Goal: Task Accomplishment & Management: Complete application form

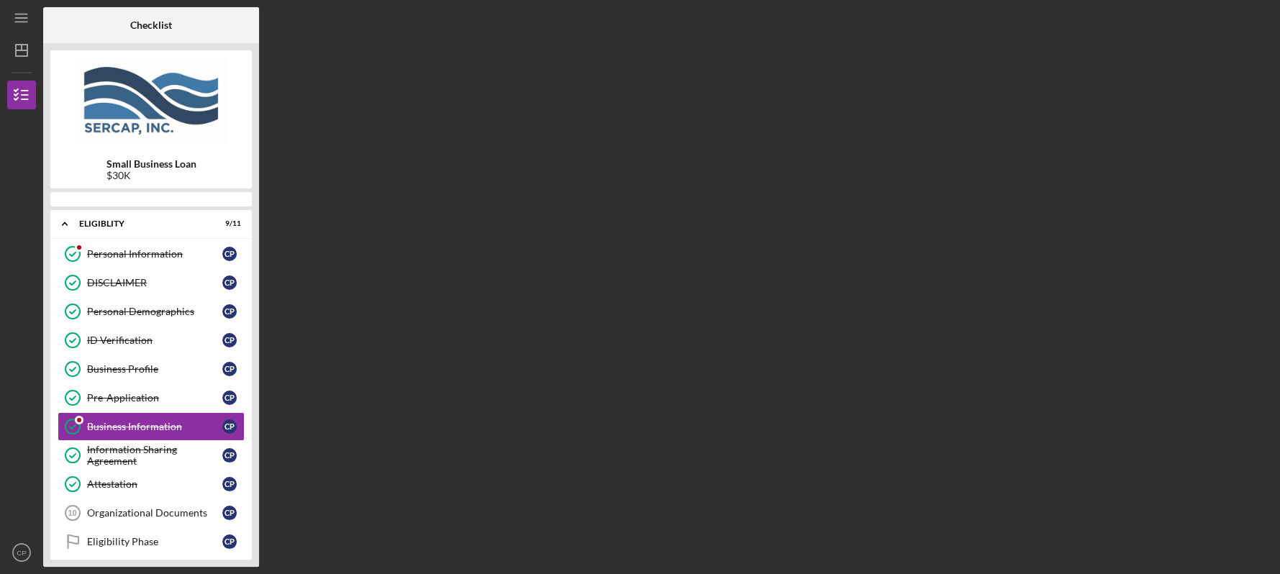
scroll to position [40, 0]
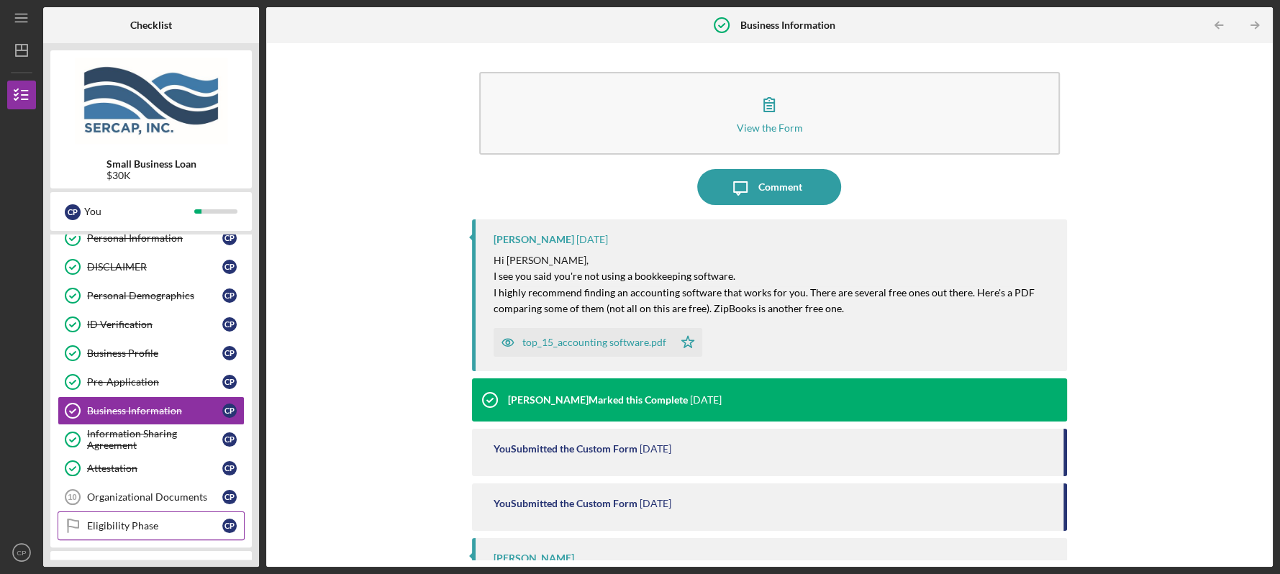
click at [131, 522] on div "Eligibility Phase" at bounding box center [154, 526] width 135 height 12
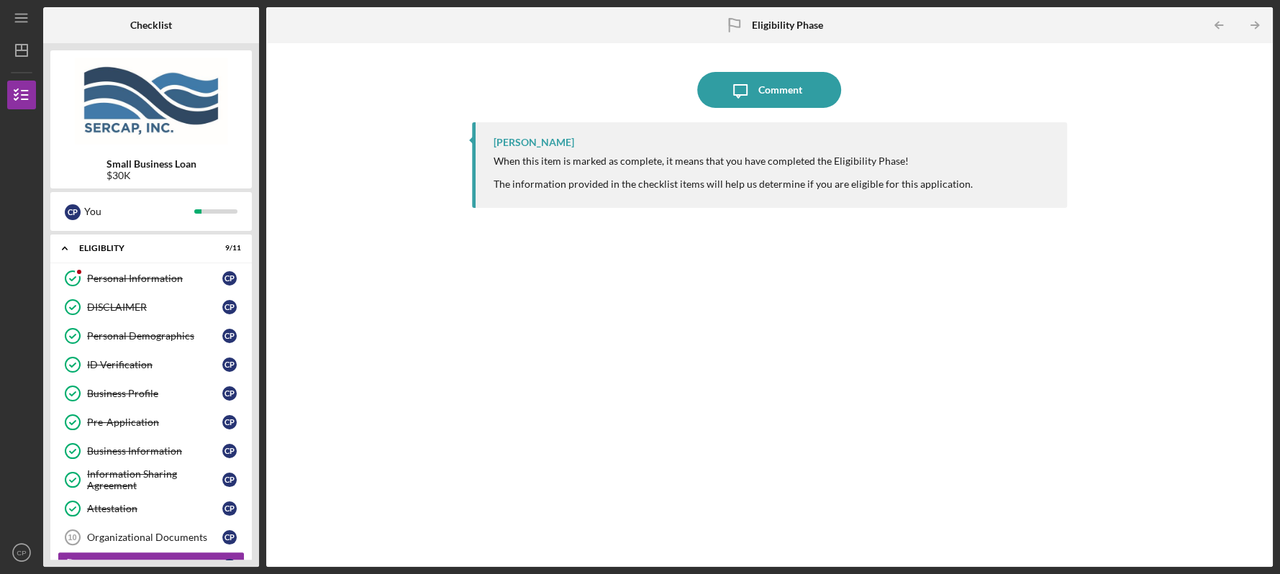
click at [253, 559] on div "Small Business Loan $30K C P You Icon/Expander Eligiblity 9 / 11 Personal Infor…" at bounding box center [151, 305] width 216 height 524
click at [189, 533] on div "Organizational Documents" at bounding box center [154, 538] width 135 height 12
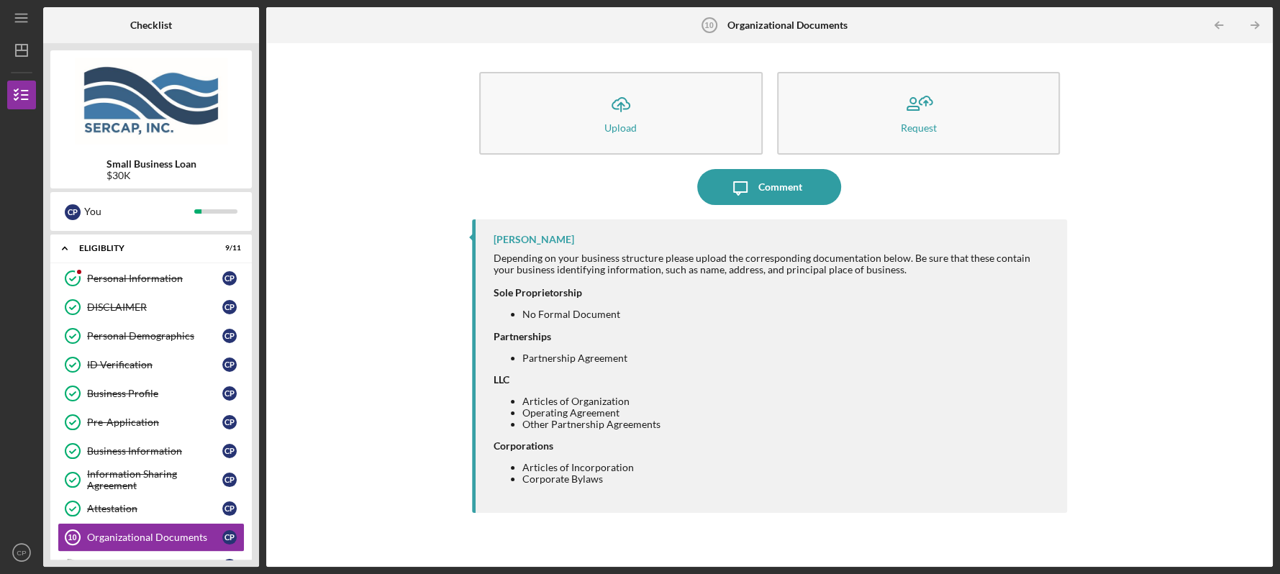
click at [258, 561] on div "Small Business Loan $30K C P You Icon/Expander Eligiblity 9 / 11 Personal Infor…" at bounding box center [151, 305] width 216 height 524
click at [252, 560] on div "Small Business Loan $30K C P You Icon/Expander Eligiblity 9 / 11 Personal Infor…" at bounding box center [151, 305] width 216 height 524
click at [1255, 23] on icon "Icon/Table Pagination Arrow" at bounding box center [1255, 25] width 32 height 32
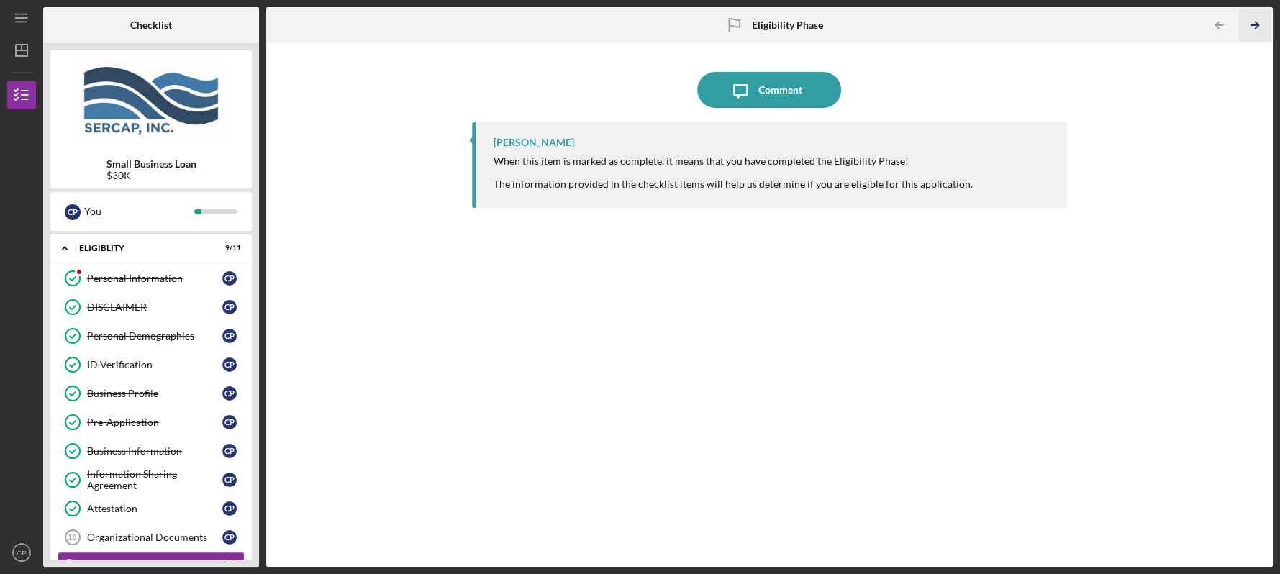
click at [1257, 23] on icon "Icon/Table Pagination Arrow" at bounding box center [1255, 25] width 32 height 32
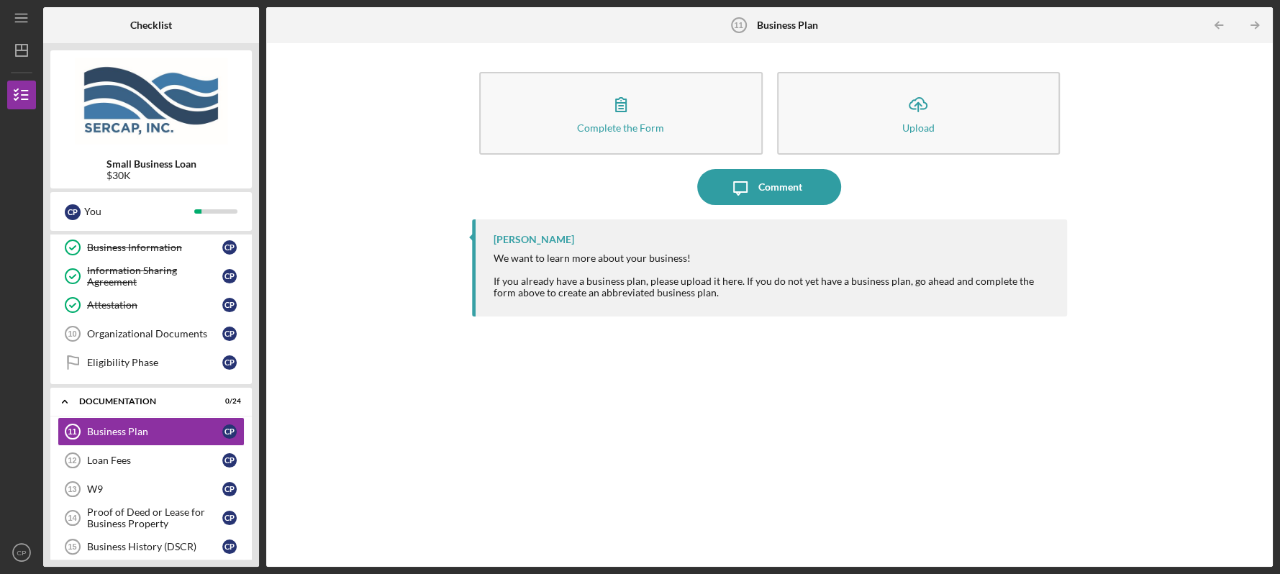
scroll to position [236, 0]
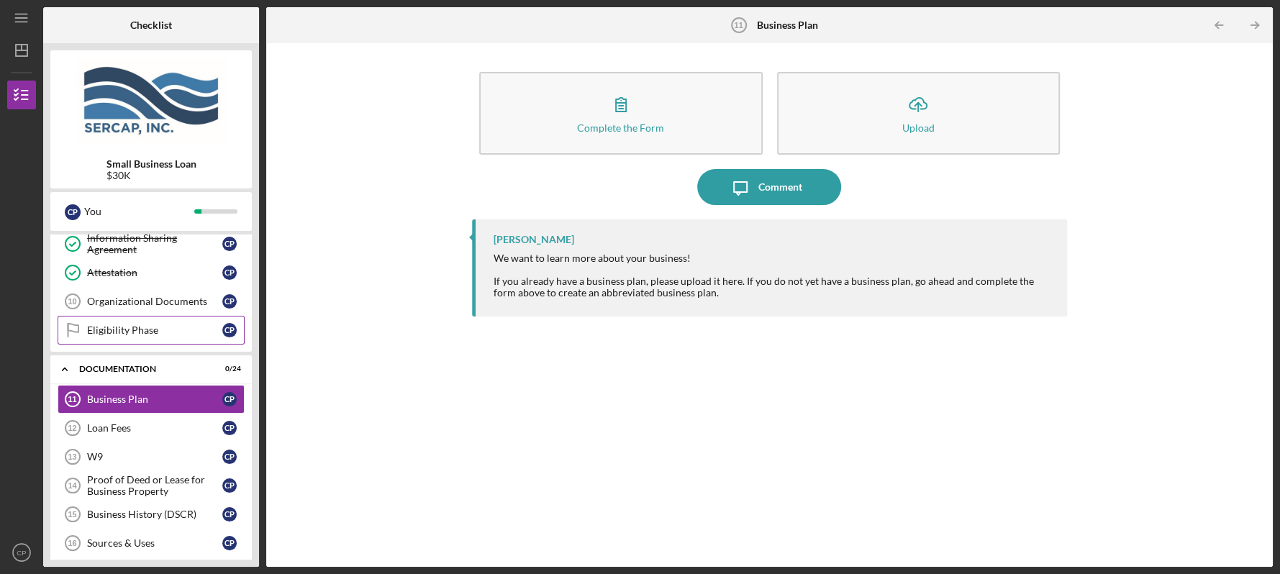
click at [146, 332] on div "Eligibility Phase" at bounding box center [154, 331] width 135 height 12
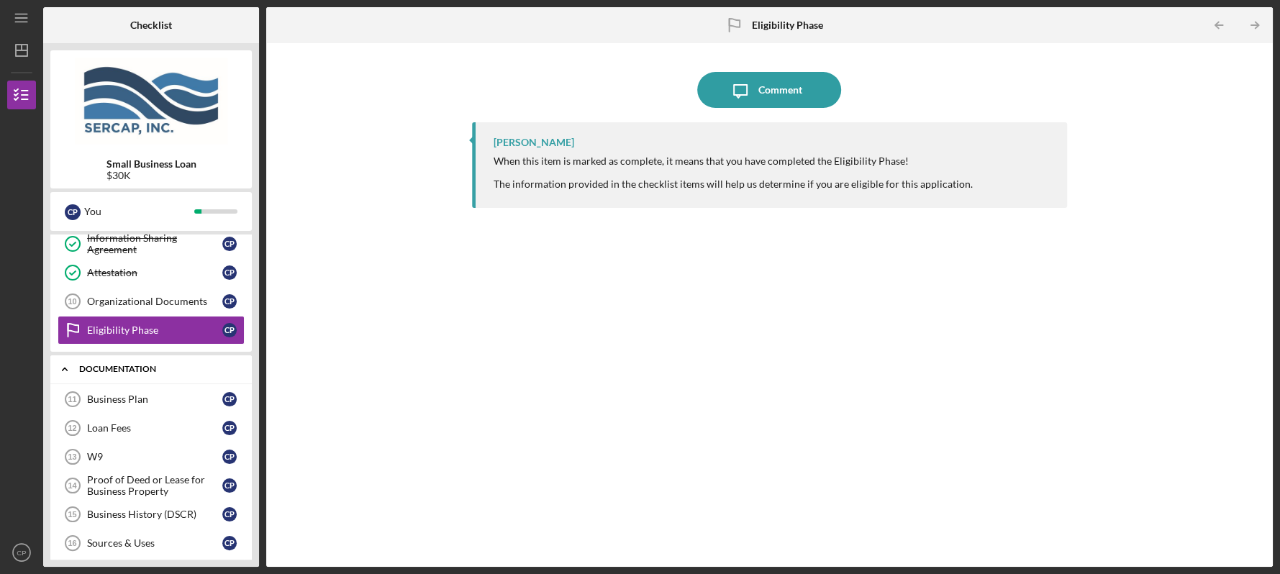
click at [140, 366] on div "Documentation" at bounding box center [156, 369] width 155 height 9
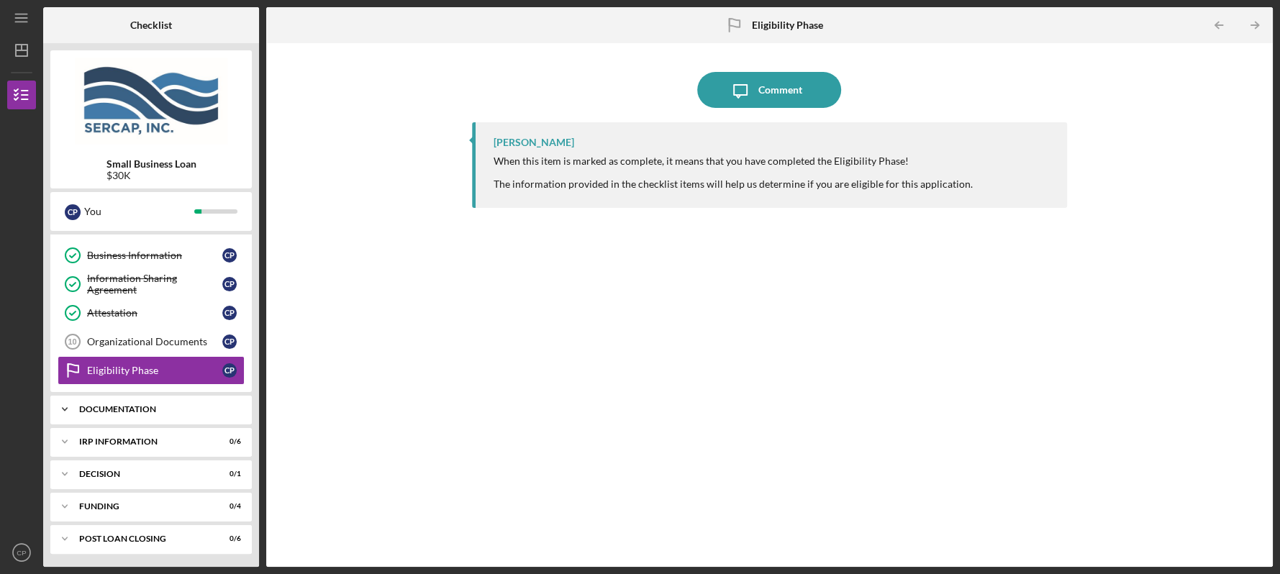
click at [150, 406] on div "Documentation" at bounding box center [156, 409] width 155 height 9
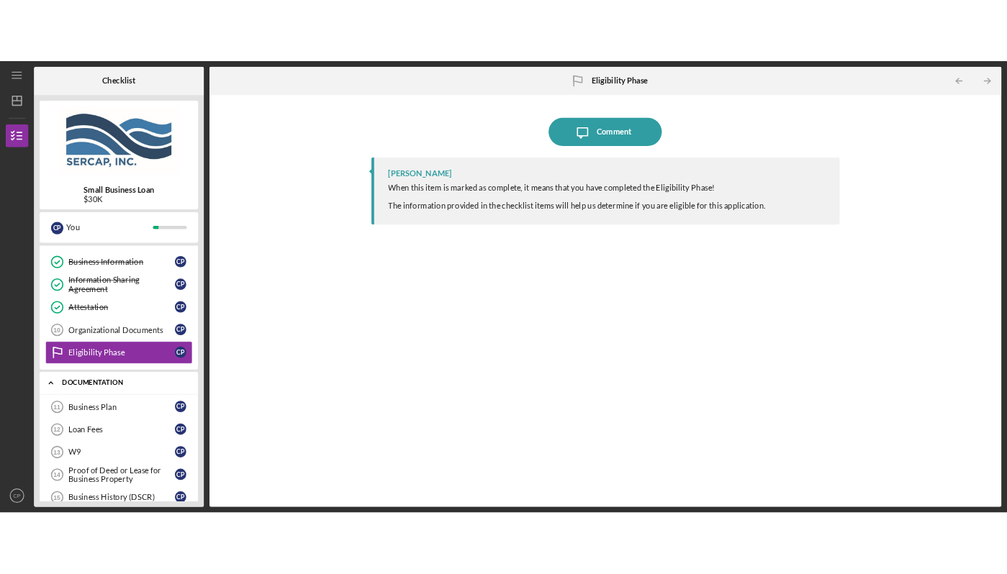
scroll to position [236, 0]
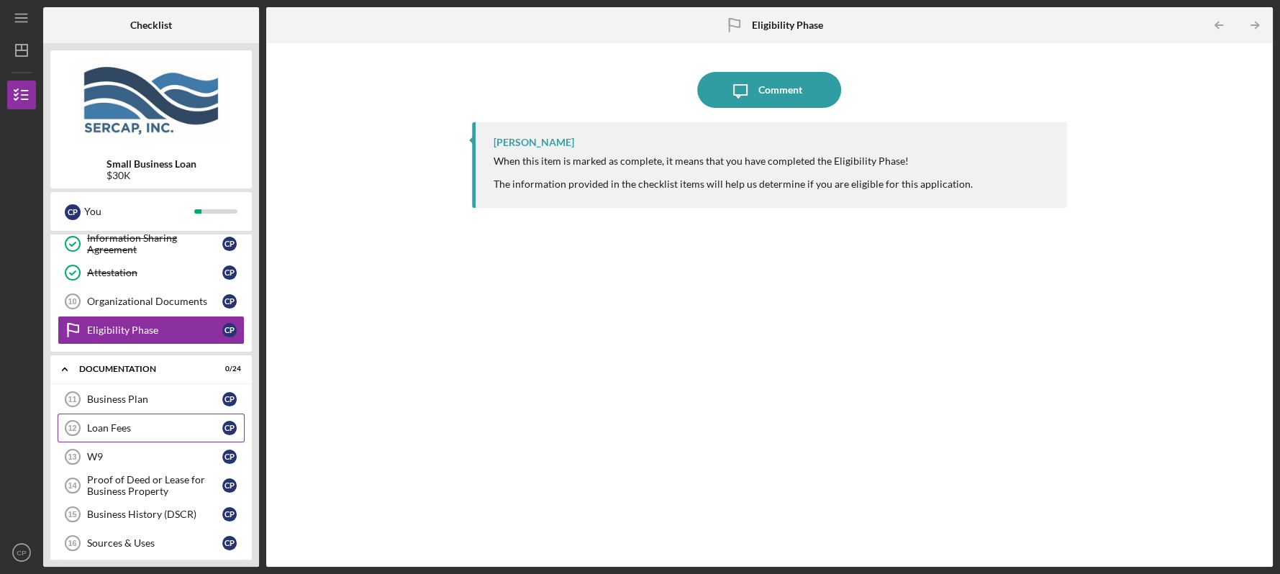
click at [144, 428] on div "Loan Fees" at bounding box center [154, 429] width 135 height 12
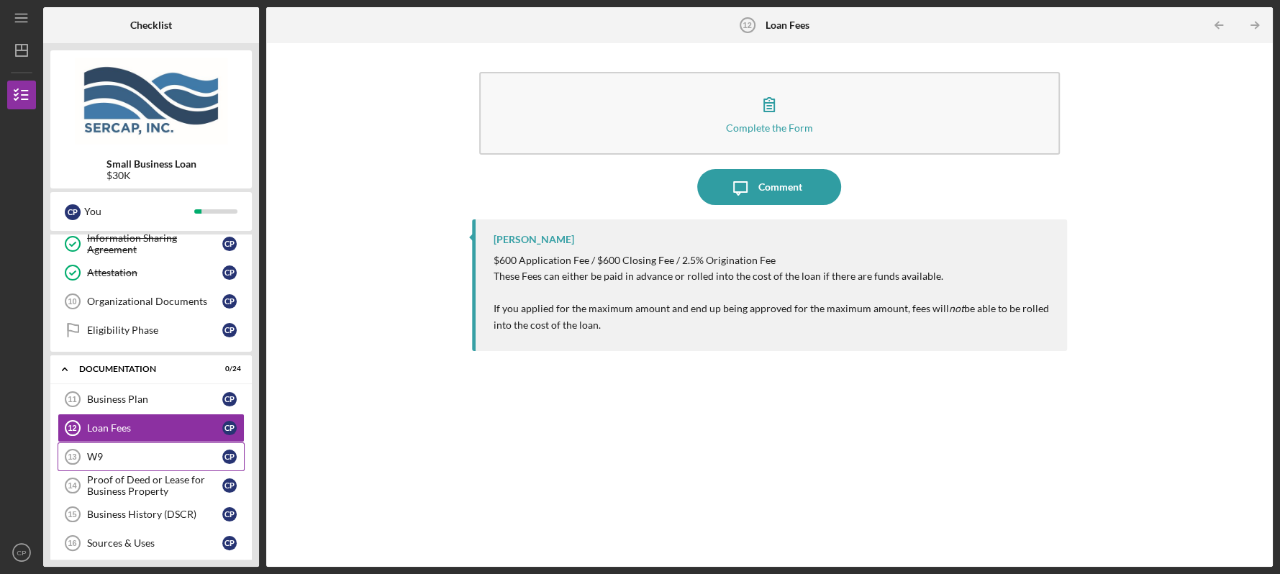
click at [108, 456] on div "W9" at bounding box center [154, 457] width 135 height 12
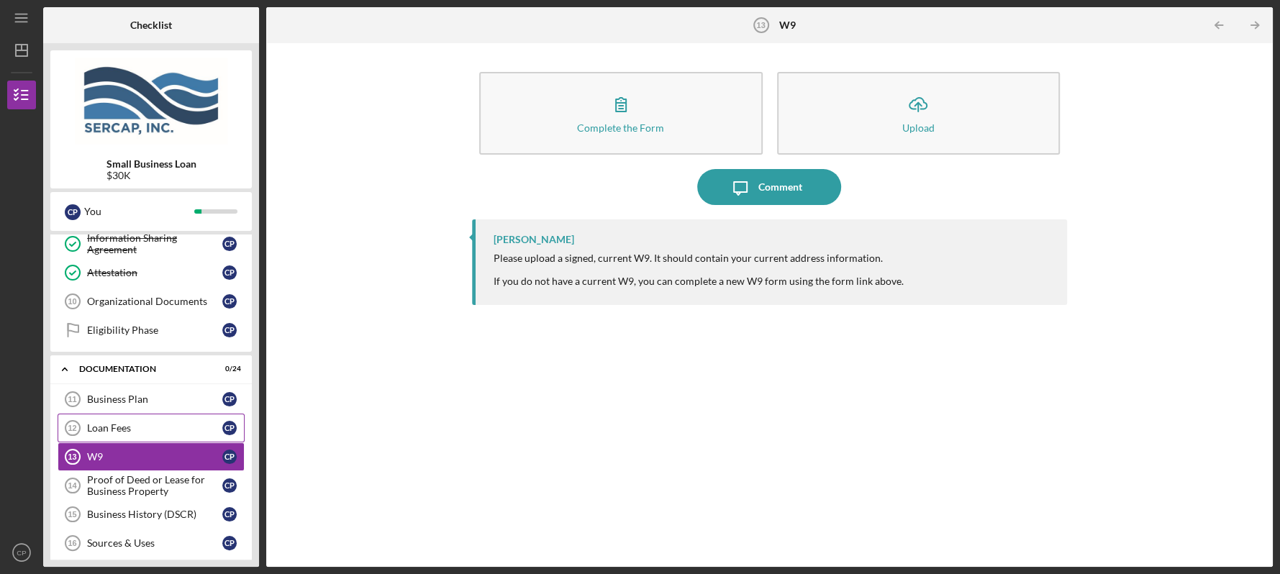
click at [132, 428] on div "Loan Fees" at bounding box center [154, 429] width 135 height 12
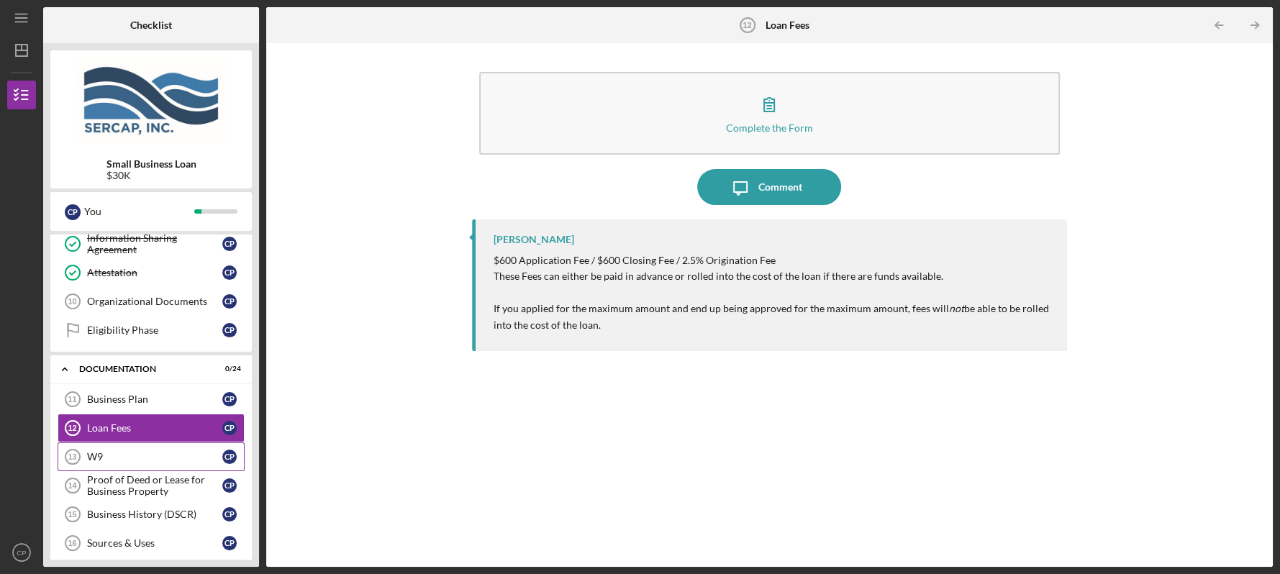
click at [112, 453] on div "W9" at bounding box center [154, 457] width 135 height 12
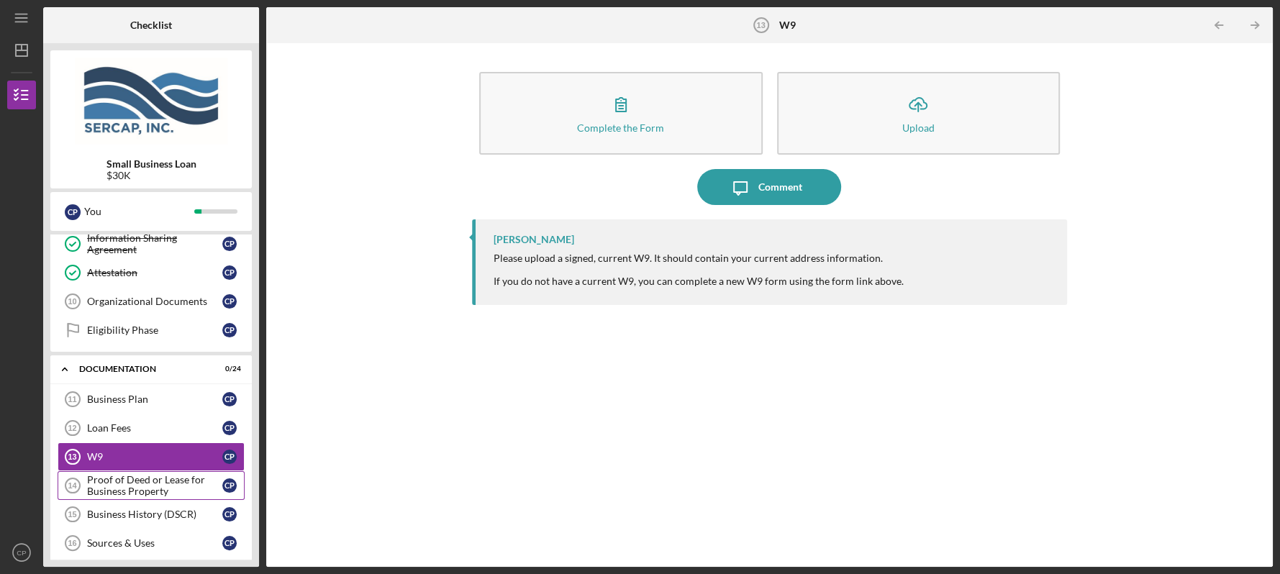
click at [138, 481] on div "Proof of Deed or Lease for Business Property" at bounding box center [154, 485] width 135 height 23
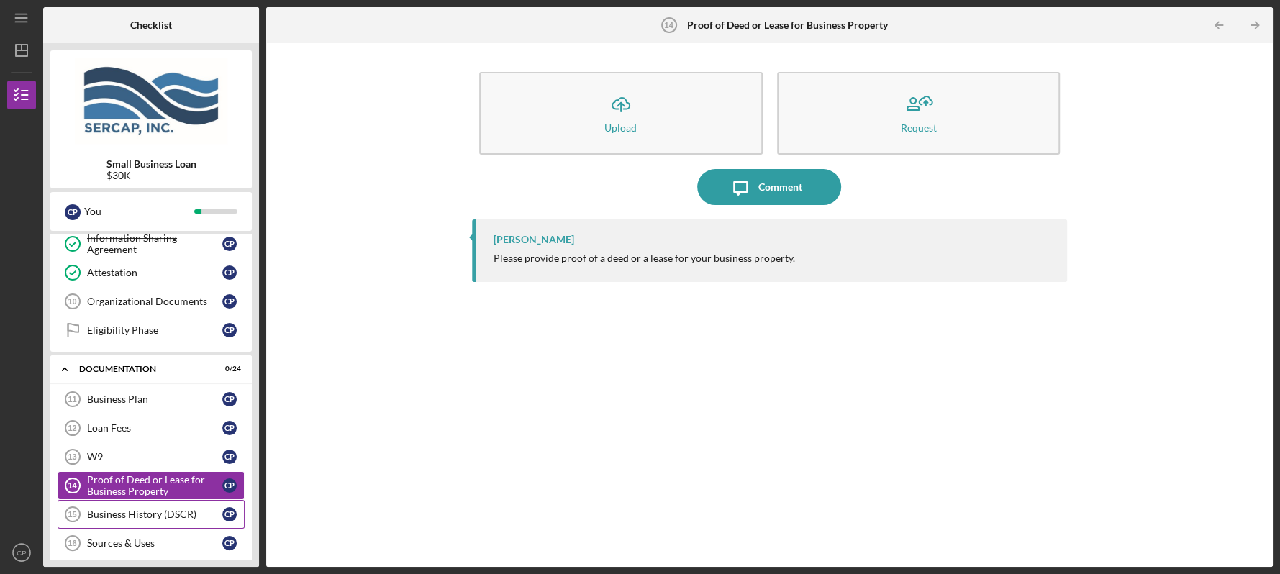
click at [150, 513] on div "Business History (DSCR)" at bounding box center [154, 515] width 135 height 12
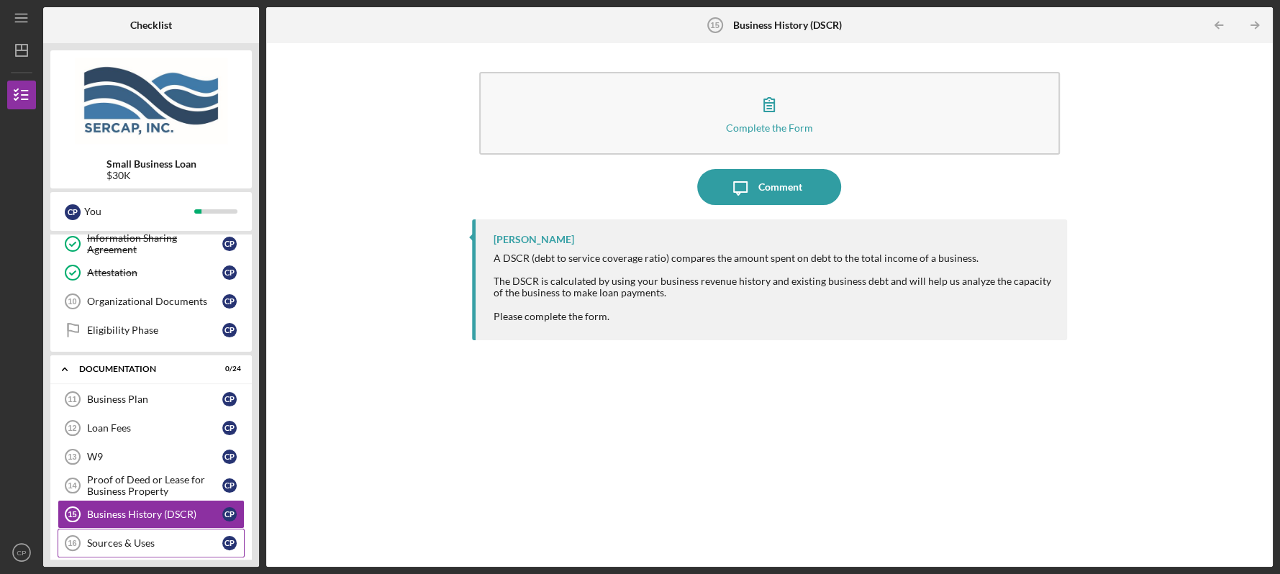
click at [154, 538] on div "Sources & Uses" at bounding box center [154, 544] width 135 height 12
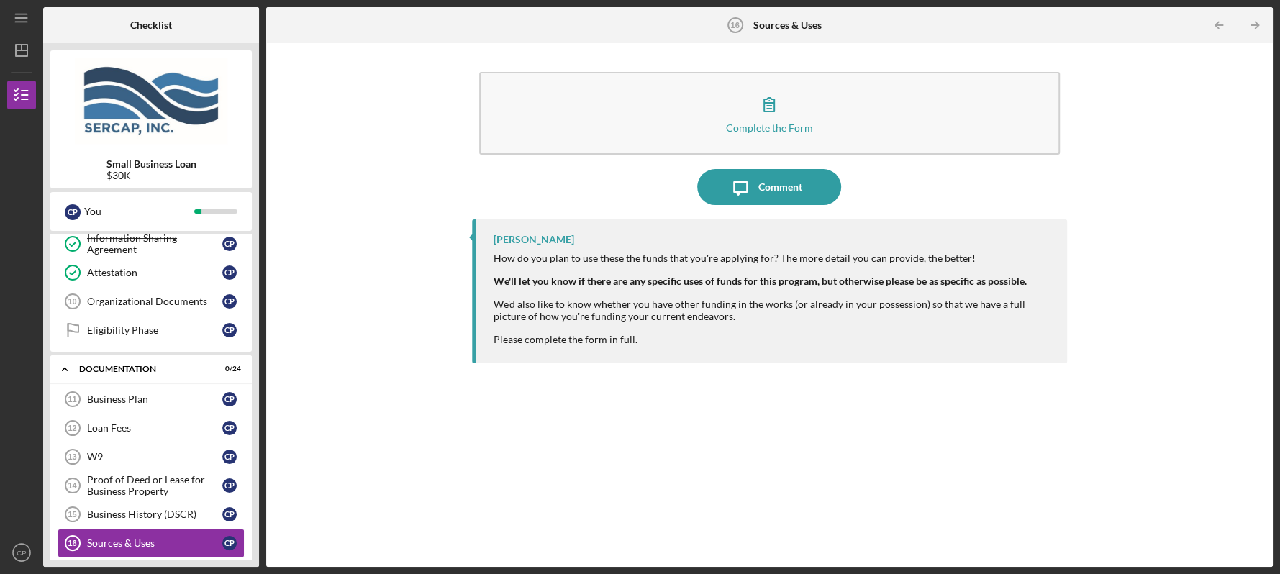
click at [255, 561] on div "Small Business Loan $30K C P You Icon/Expander Eligiblity 9 / 11 Personal Infor…" at bounding box center [151, 305] width 216 height 524
click at [137, 302] on div "Organizational Documents" at bounding box center [154, 302] width 135 height 12
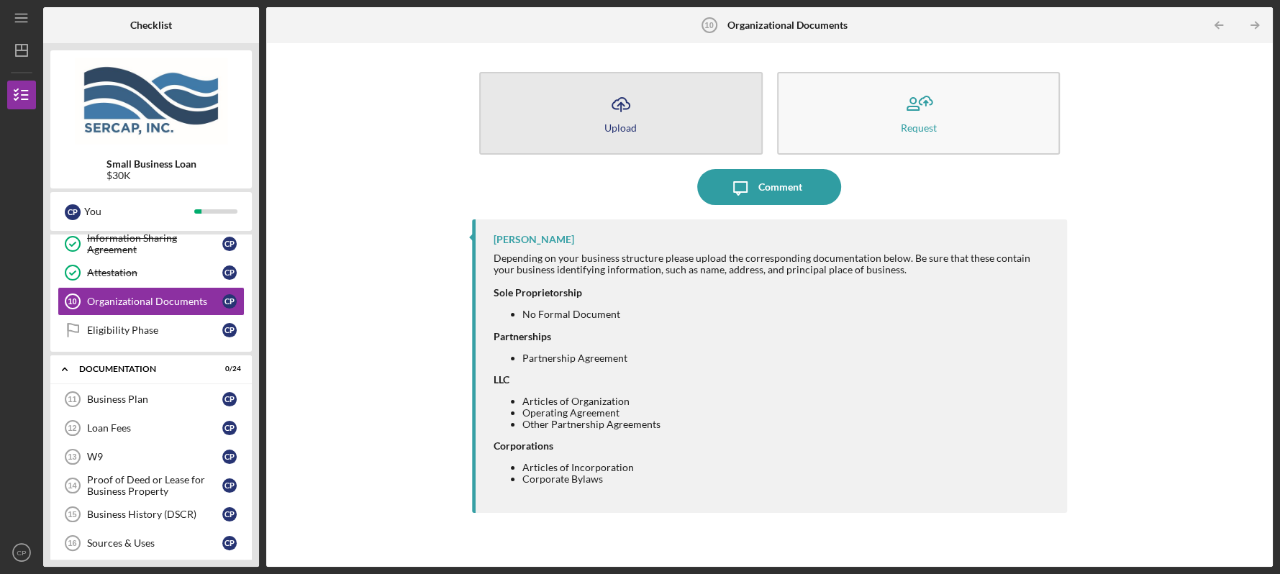
click at [641, 117] on button "Icon/Upload Upload" at bounding box center [621, 113] width 284 height 83
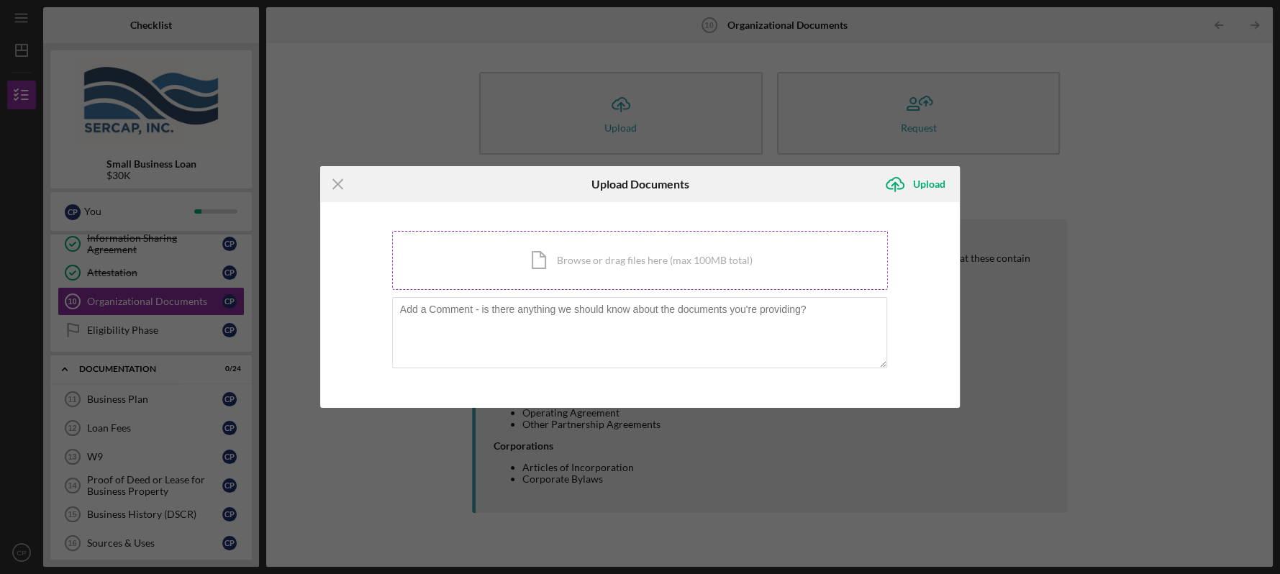
click at [590, 263] on div "Icon/Document Browse or drag files here (max 100MB total) Tap to choose files o…" at bounding box center [640, 260] width 497 height 59
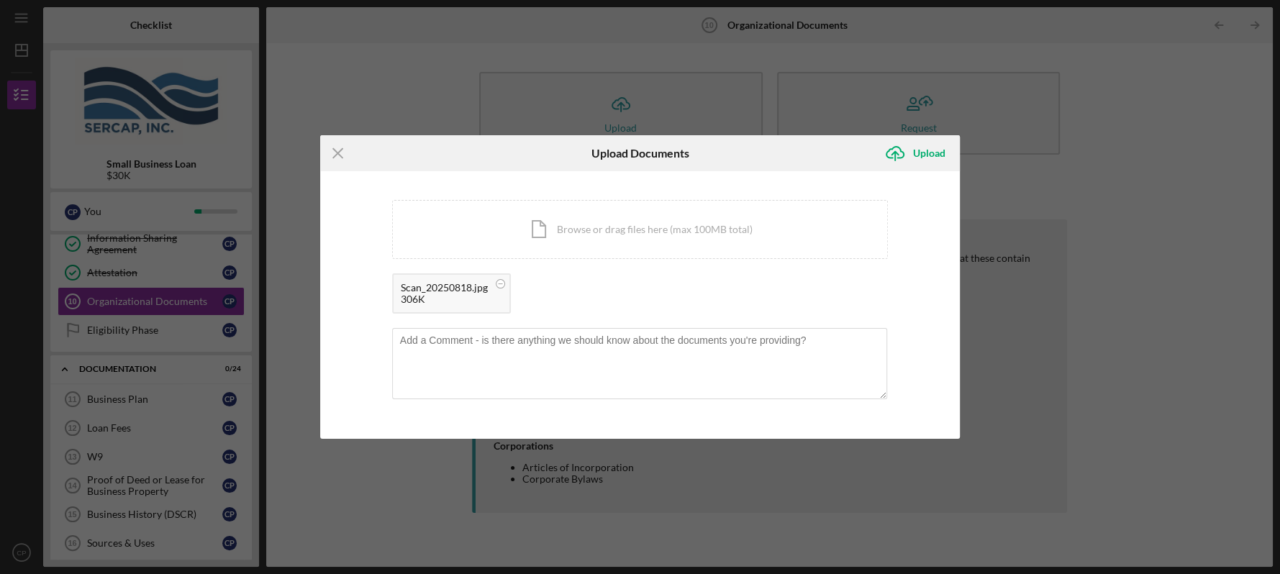
click at [156, 168] on div "Icon/Menu Close Upload Documents Icon/Upload Upload You're uploading documents …" at bounding box center [640, 287] width 1280 height 574
click at [279, 192] on div "Icon/Menu Close Upload Documents Icon/Upload Upload You're uploading documents …" at bounding box center [640, 287] width 1280 height 574
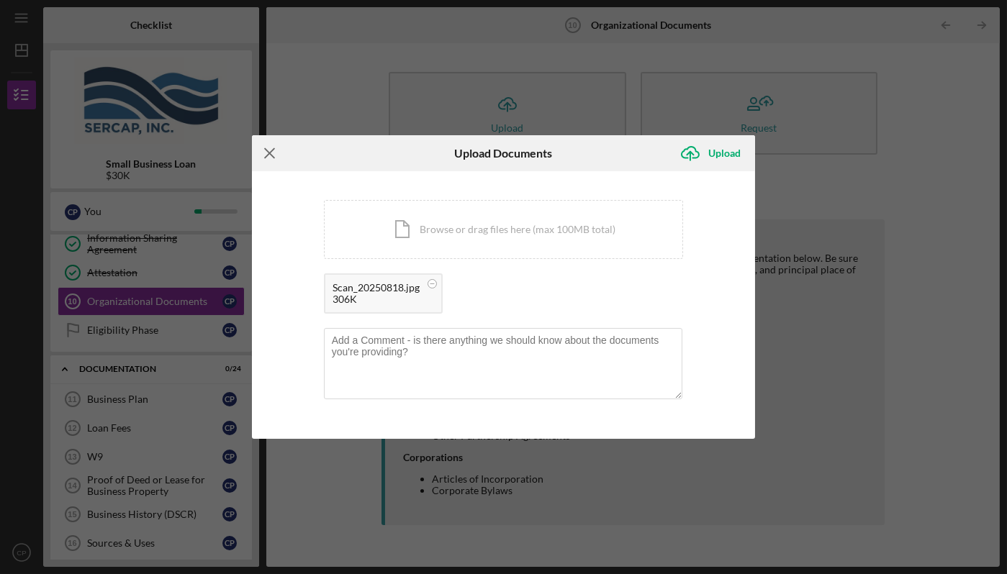
click at [268, 153] on icon "Icon/Menu Close" at bounding box center [270, 153] width 36 height 36
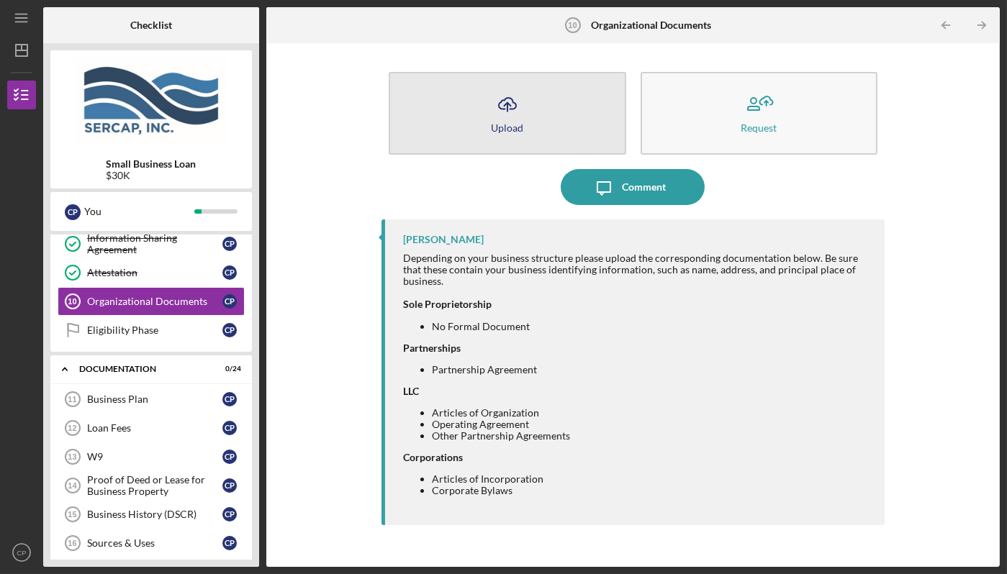
click at [534, 127] on button "Icon/Upload Upload" at bounding box center [508, 113] width 238 height 83
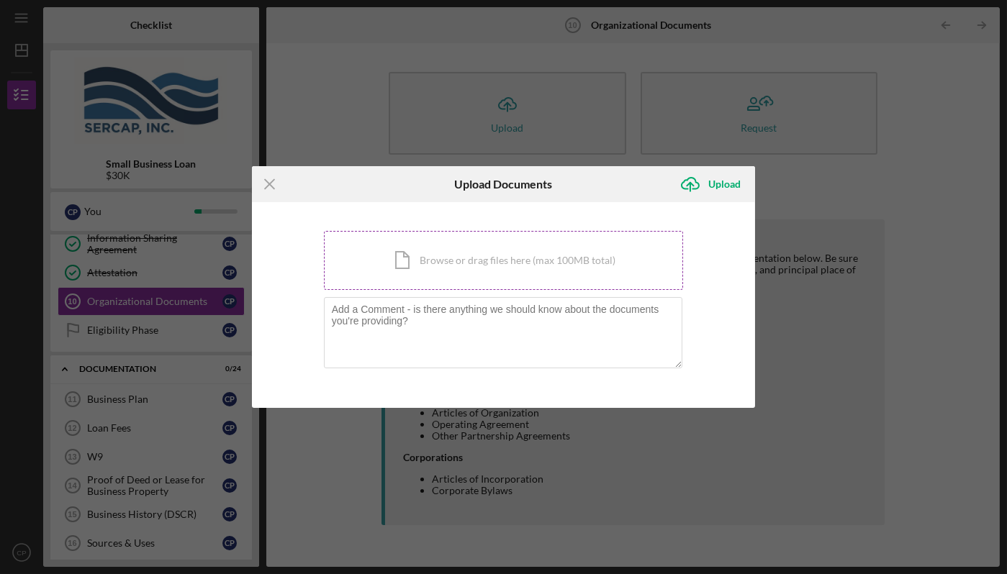
click at [437, 258] on div "Icon/Document Browse or drag files here (max 100MB total) Tap to choose files o…" at bounding box center [504, 260] width 360 height 59
click at [263, 181] on icon "Icon/Menu Close" at bounding box center [270, 184] width 36 height 36
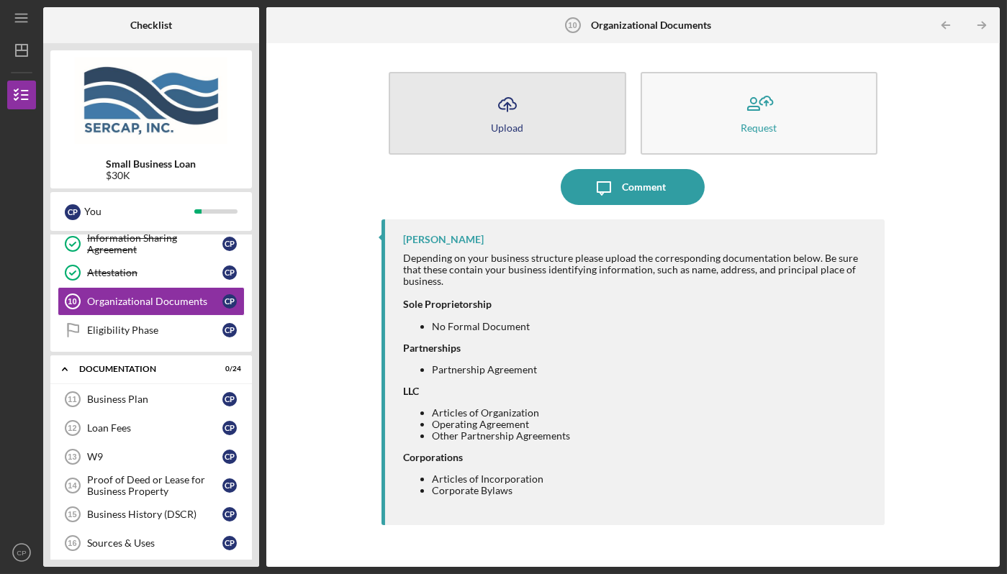
click at [524, 125] on button "Icon/Upload Upload" at bounding box center [508, 113] width 238 height 83
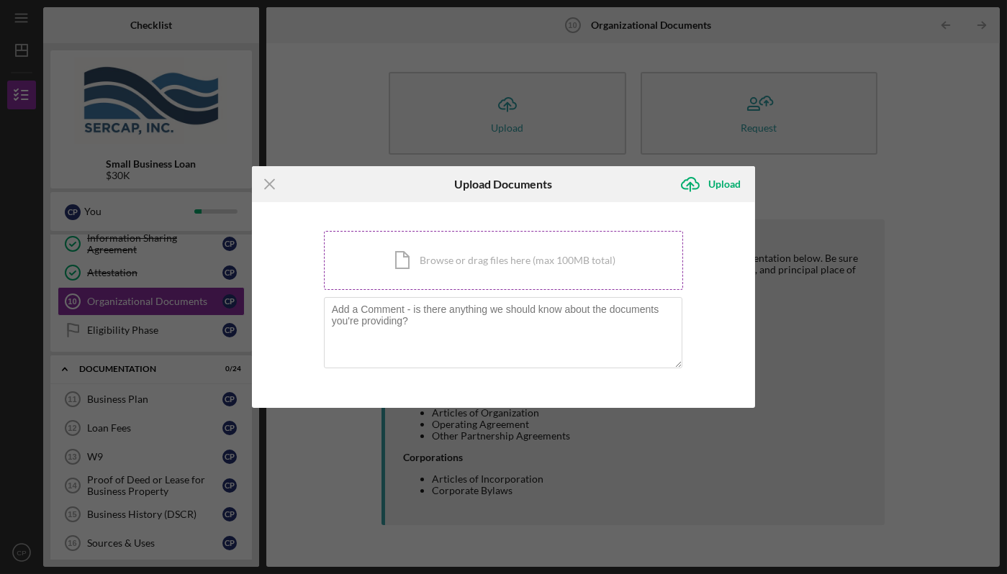
click at [433, 258] on div "Icon/Document Browse or drag files here (max 100MB total) Tap to choose files o…" at bounding box center [504, 260] width 360 height 59
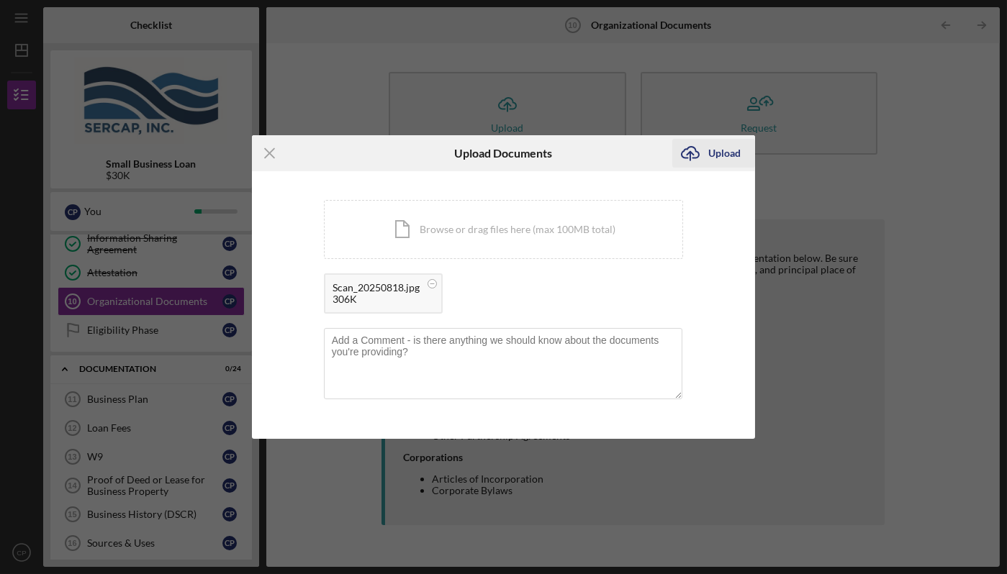
click at [720, 152] on div "Upload" at bounding box center [724, 153] width 32 height 29
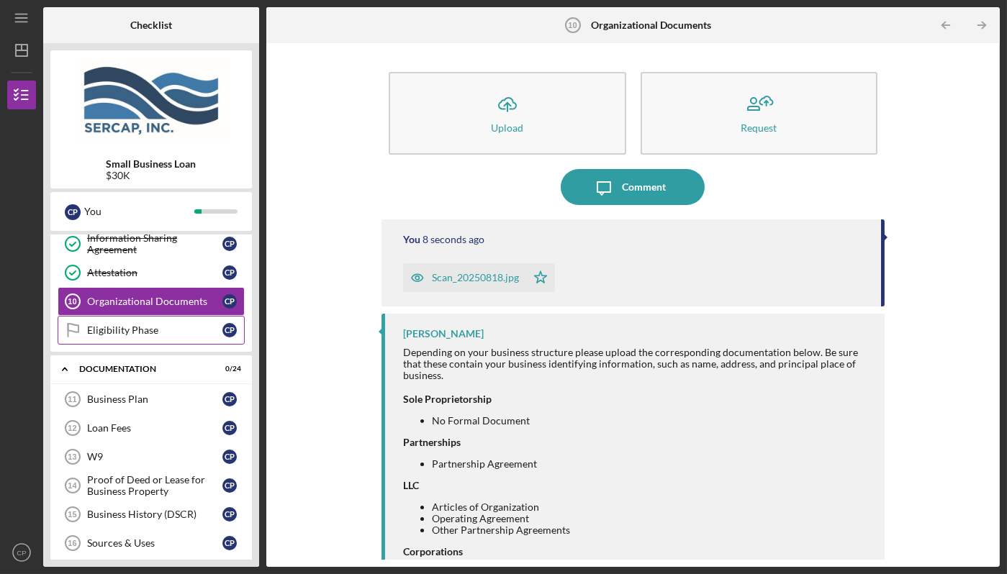
click at [152, 331] on div "Eligibility Phase" at bounding box center [154, 331] width 135 height 12
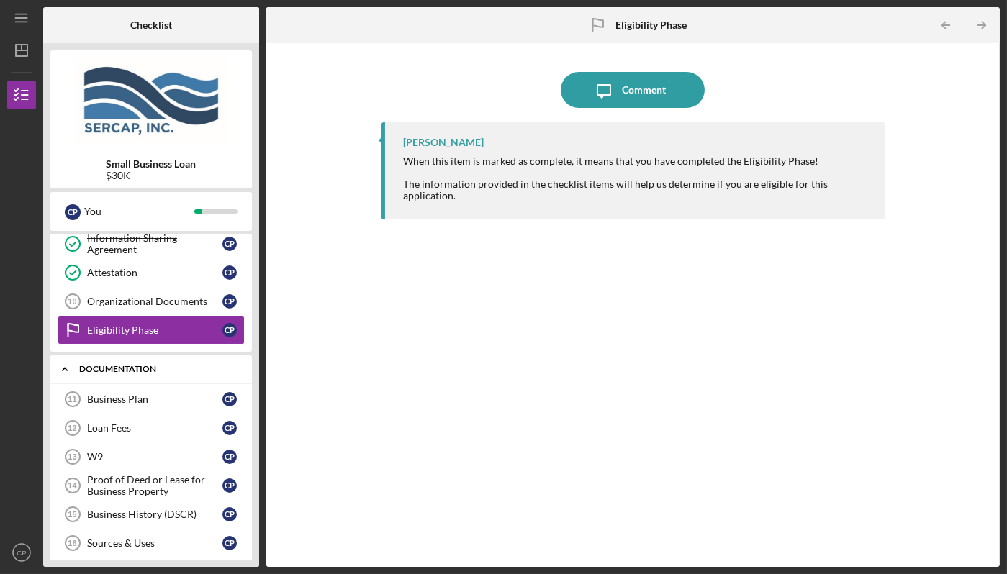
click at [145, 365] on div "Documentation" at bounding box center [156, 369] width 155 height 9
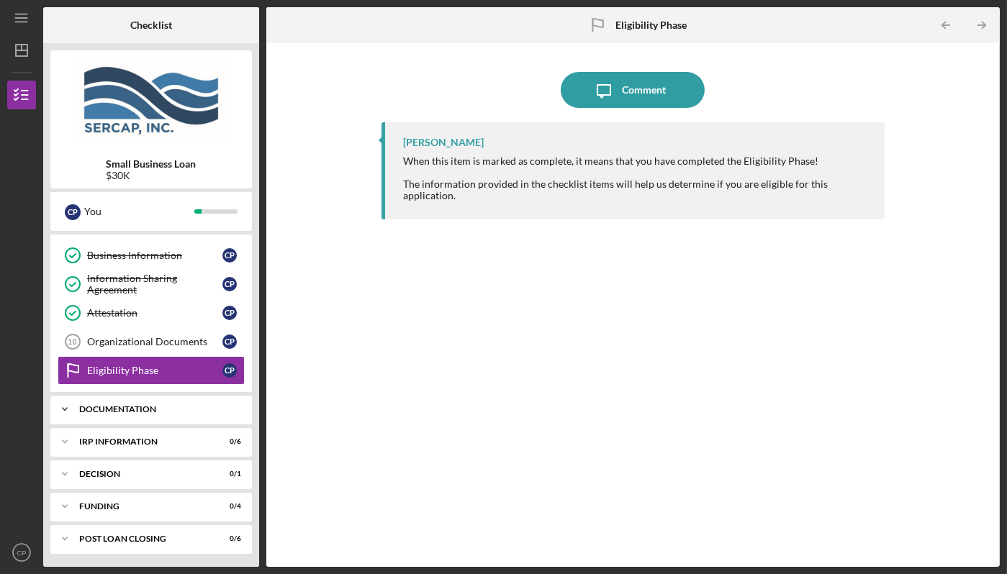
click at [142, 405] on div "Documentation" at bounding box center [156, 409] width 155 height 9
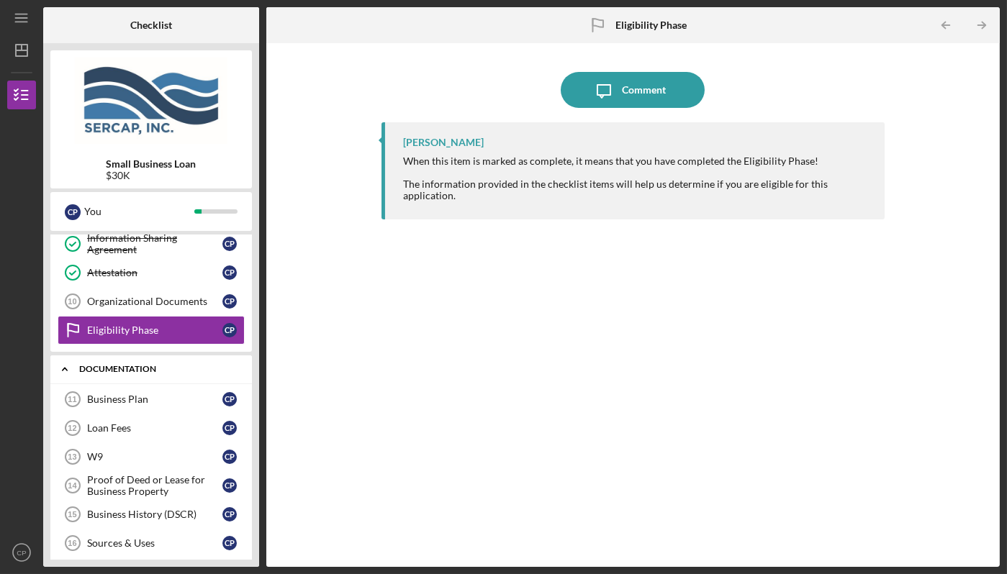
click at [162, 367] on div "Documentation" at bounding box center [156, 369] width 155 height 9
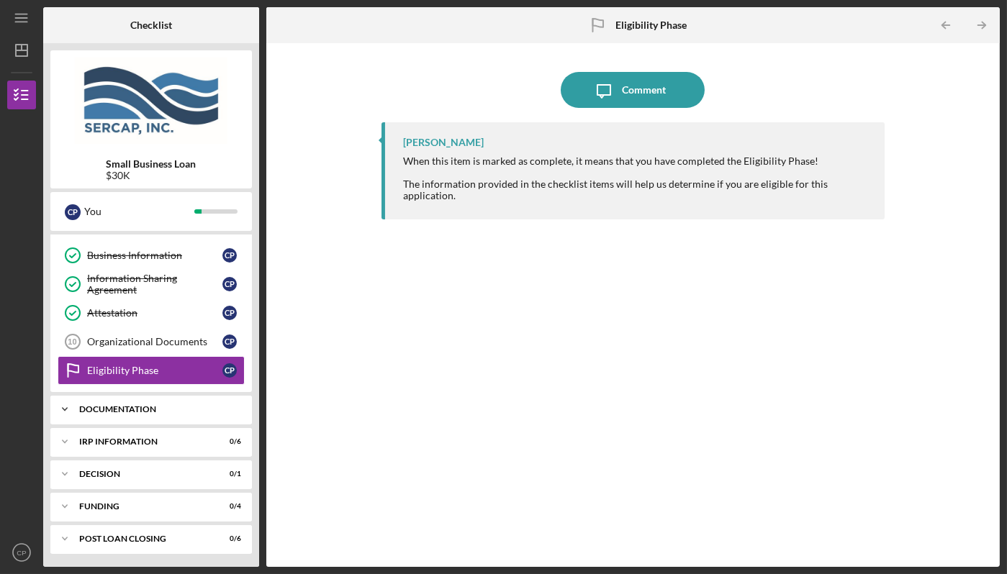
click at [150, 405] on div "Documentation" at bounding box center [156, 409] width 155 height 9
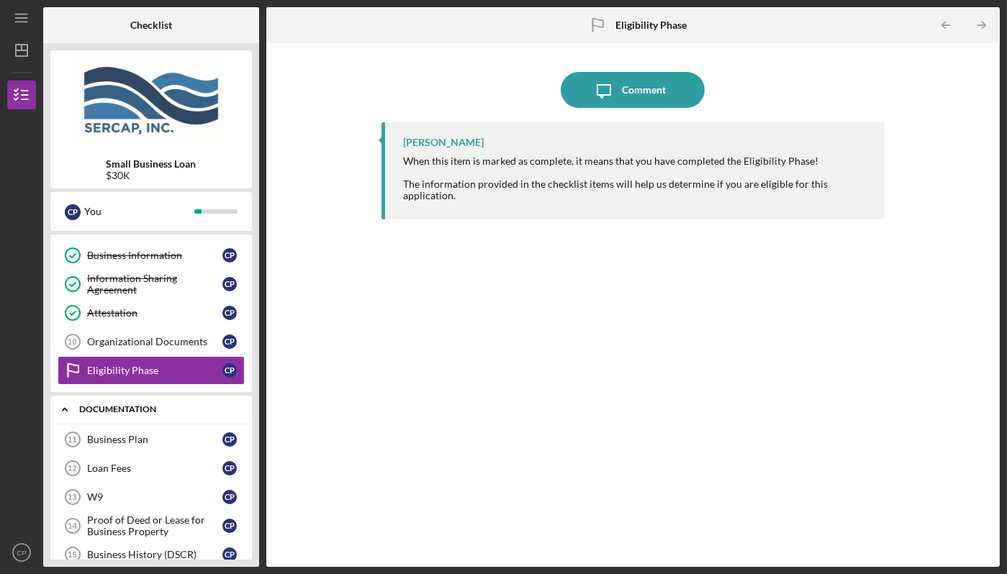
scroll to position [236, 0]
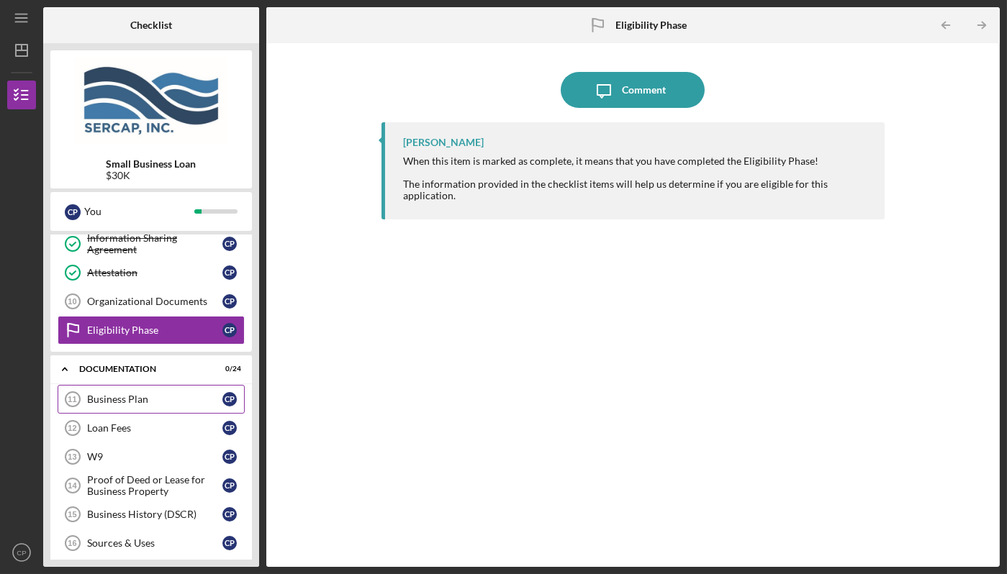
click at [145, 394] on div "Business Plan" at bounding box center [154, 400] width 135 height 12
